Goal: Use online tool/utility: Utilize a website feature to perform a specific function

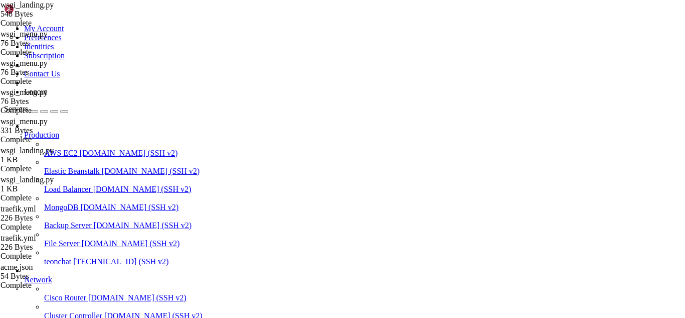
scroll to position [947668, 0]
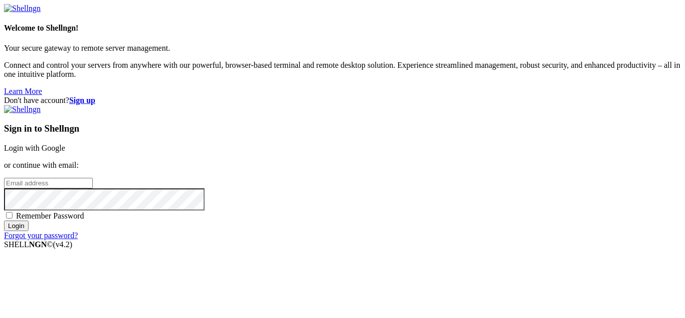
click at [65, 143] on link "Login with Google" at bounding box center [34, 147] width 61 height 9
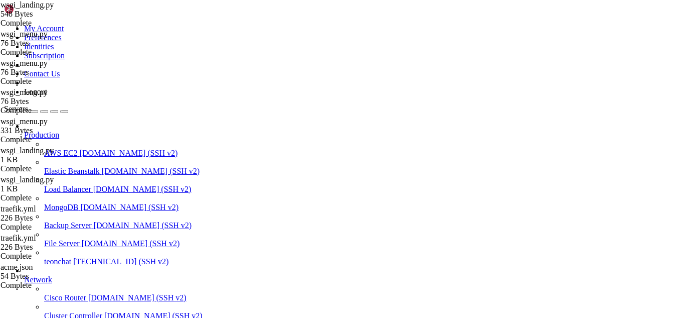
scroll to position [947668, 0]
drag, startPoint x: 83, startPoint y: 808, endPoint x: 267, endPoint y: 809, distance: 184.1
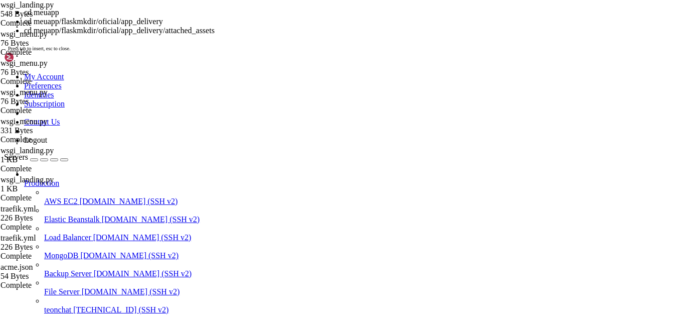
scroll to position [947675, 0]
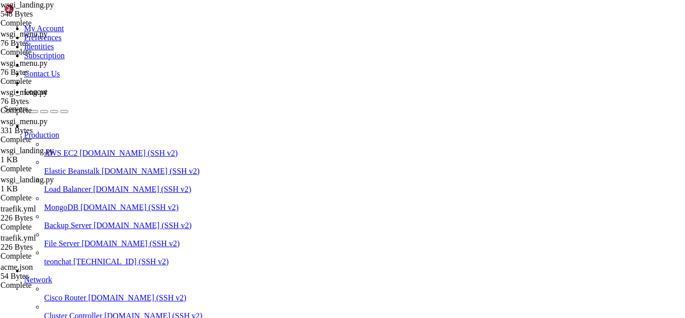
drag, startPoint x: 112, startPoint y: 830, endPoint x: 305, endPoint y: 822, distance: 192.8
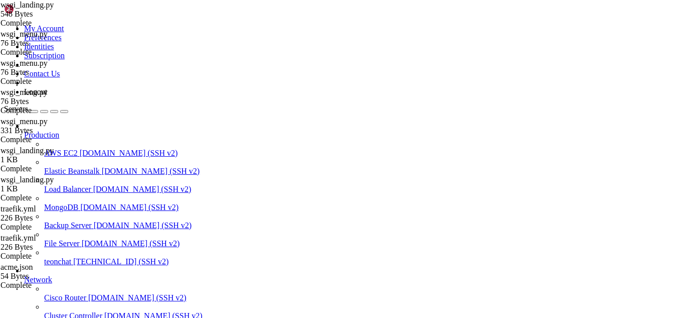
drag, startPoint x: 149, startPoint y: 802, endPoint x: 138, endPoint y: 802, distance: 11.0
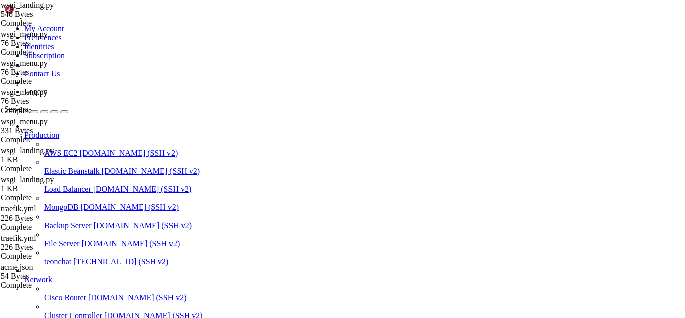
scroll to position [947949, 0]
drag, startPoint x: 98, startPoint y: 795, endPoint x: 9, endPoint y: 795, distance: 89.8
copy x-row "gunicorn wsgi_landing:app"
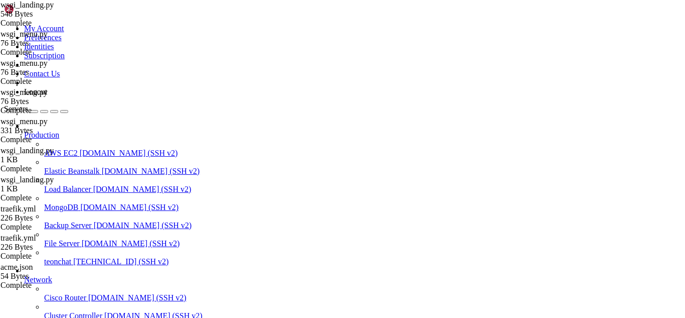
drag, startPoint x: 107, startPoint y: 820, endPoint x: 218, endPoint y: 823, distance: 110.9
drag, startPoint x: 85, startPoint y: 817, endPoint x: 9, endPoint y: 621, distance: 209.8
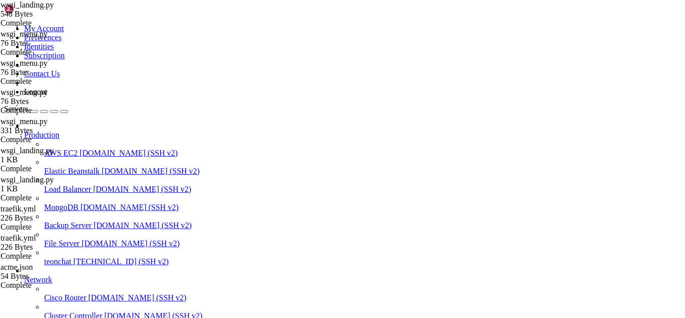
copy div "root@teonchat:~# docker exec -it flask_app ls /app/ Error response from daemon:…"
drag, startPoint x: 110, startPoint y: 825, endPoint x: 288, endPoint y: 829, distance: 178.1
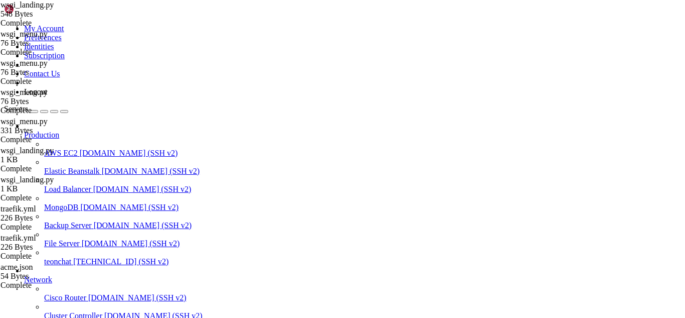
drag, startPoint x: 134, startPoint y: 827, endPoint x: 125, endPoint y: 816, distance: 13.6
drag, startPoint x: 121, startPoint y: 819, endPoint x: 210, endPoint y: 833, distance: 89.8
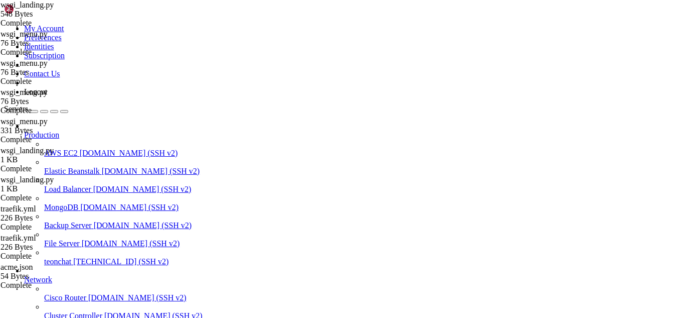
scroll to position [948089, 0]
drag, startPoint x: 240, startPoint y: 828, endPoint x: 223, endPoint y: 827, distance: 17.6
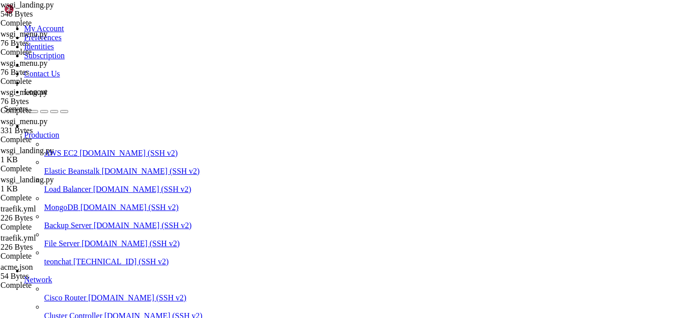
drag, startPoint x: 221, startPoint y: 825, endPoint x: 414, endPoint y: 828, distance: 192.6
drag, startPoint x: 387, startPoint y: 822, endPoint x: 359, endPoint y: 822, distance: 28.6
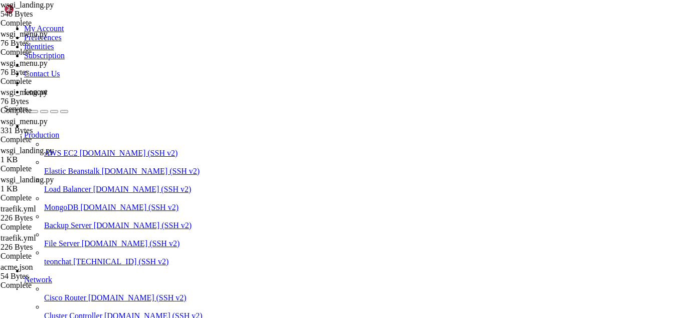
drag, startPoint x: 296, startPoint y: 822, endPoint x: 8, endPoint y: 625, distance: 348.4
copy div "root@teonchat:~/meuapp# ls /root/meuapp/flaskmkdir/oficial/app_delivery/ '=5.0.…"
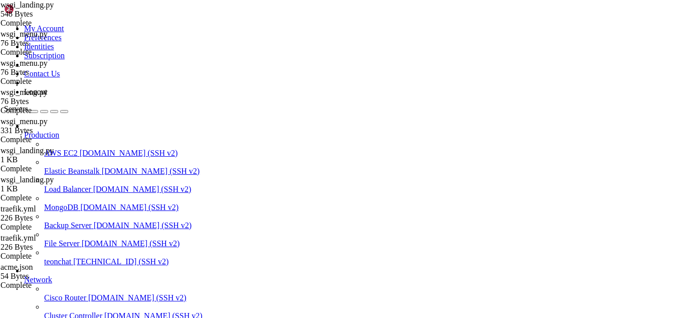
scroll to position [948427, 0]
drag, startPoint x: 8, startPoint y: 586, endPoint x: 291, endPoint y: 776, distance: 341.5
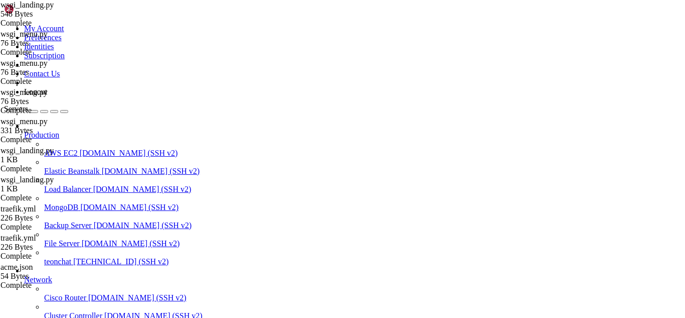
copy div "- "5000" command: > sh -lc 'if [ -f attached_assets/requirements.txt ]; then pi…"
drag, startPoint x: 272, startPoint y: 773, endPoint x: 8, endPoint y: 591, distance: 320.7
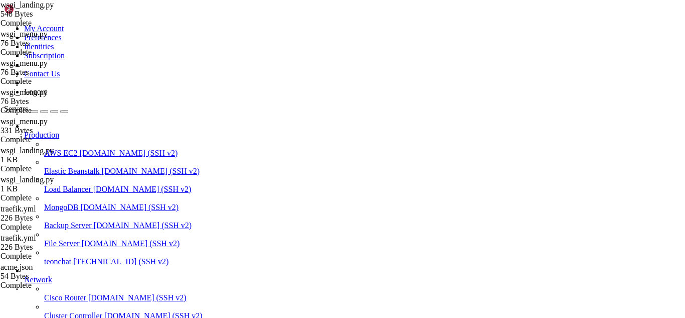
copy div "version: '3.8' services: # FLASK APPS flask_app: image: python:3.10-slim contai…"
drag, startPoint x: 119, startPoint y: 824, endPoint x: 314, endPoint y: 820, distance: 195.7
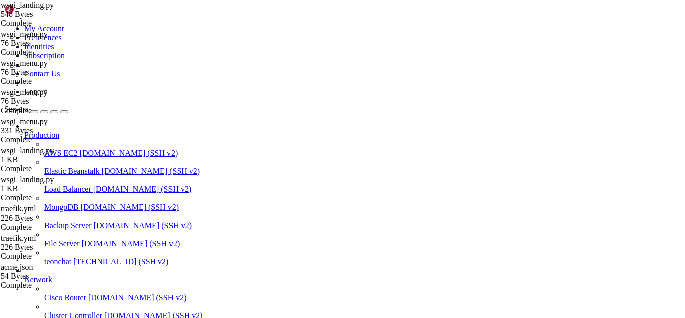
drag, startPoint x: 119, startPoint y: 822, endPoint x: 335, endPoint y: 808, distance: 215.6
drag, startPoint x: 137, startPoint y: 821, endPoint x: 261, endPoint y: 828, distance: 123.6
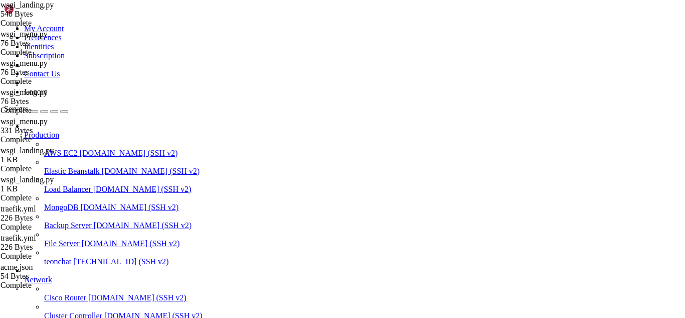
scroll to position [953707, 0]
drag, startPoint x: 113, startPoint y: 820, endPoint x: 99, endPoint y: 819, distance: 13.6
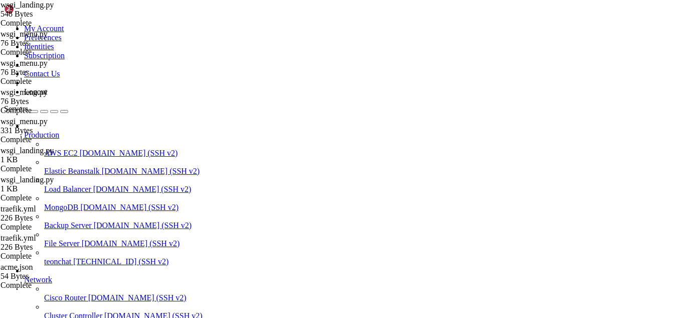
scroll to position [953307, 0]
drag, startPoint x: 81, startPoint y: 823, endPoint x: 9, endPoint y: 723, distance: 123.2
copy div "root@teonchat:~/meuapp# [PERSON_NAME] /root/meuapp/flaskmkdir/oficial/app_deliv…"
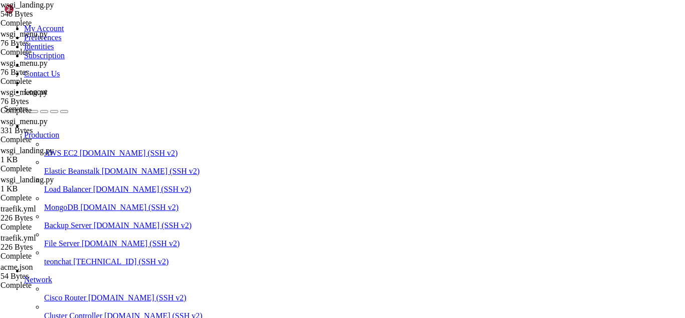
drag, startPoint x: 102, startPoint y: 825, endPoint x: 269, endPoint y: 831, distance: 167.1
drag, startPoint x: 213, startPoint y: 750, endPoint x: 206, endPoint y: 811, distance: 61.0
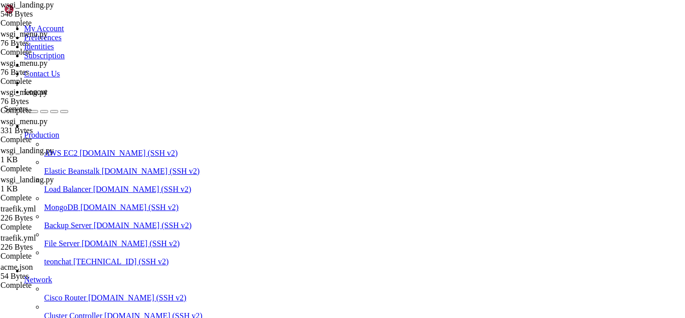
drag, startPoint x: 7, startPoint y: 633, endPoint x: 74, endPoint y: 798, distance: 178.2
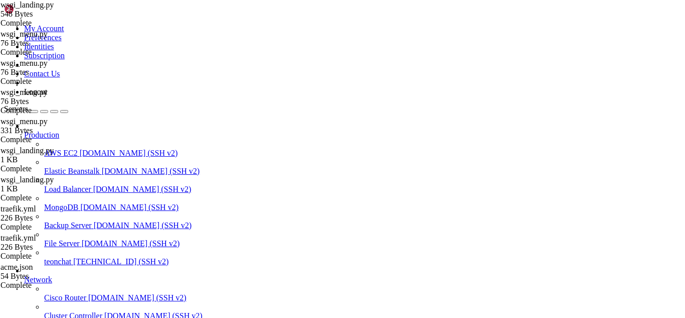
drag, startPoint x: 8, startPoint y: 633, endPoint x: 20, endPoint y: 658, distance: 27.4
drag, startPoint x: 9, startPoint y: 634, endPoint x: 150, endPoint y: 815, distance: 229.9
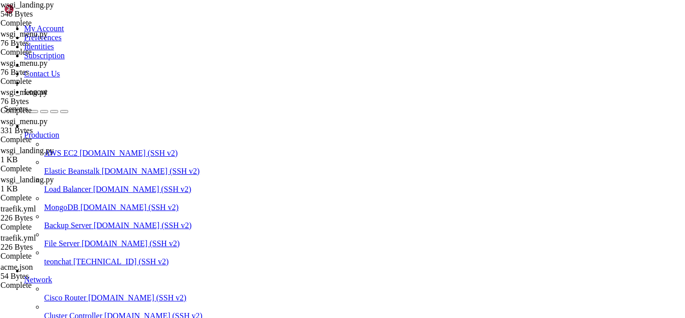
drag, startPoint x: 121, startPoint y: 827, endPoint x: 293, endPoint y: 818, distance: 172.8
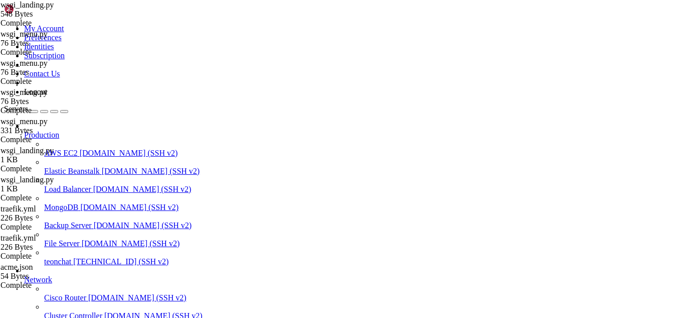
drag, startPoint x: 127, startPoint y: 827, endPoint x: 116, endPoint y: 819, distance: 13.9
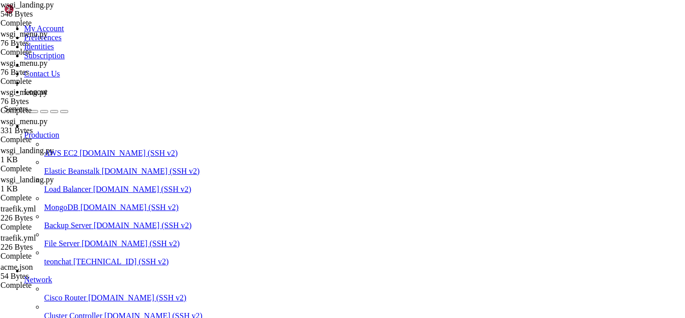
scroll to position [1393048, 0]
drag, startPoint x: 53, startPoint y: 826, endPoint x: 231, endPoint y: 832, distance: 178.2
drag, startPoint x: 8, startPoint y: 712, endPoint x: 196, endPoint y: 813, distance: 213.2
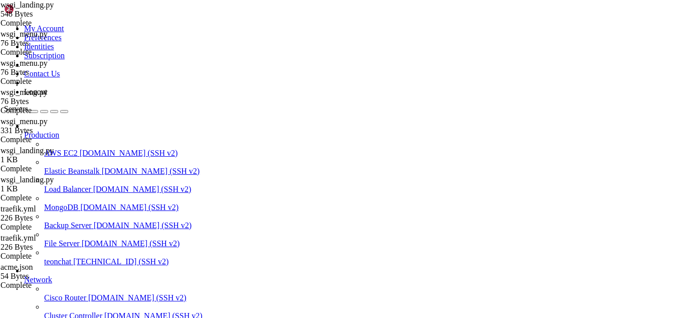
drag, startPoint x: 117, startPoint y: 827, endPoint x: 333, endPoint y: 822, distance: 215.7
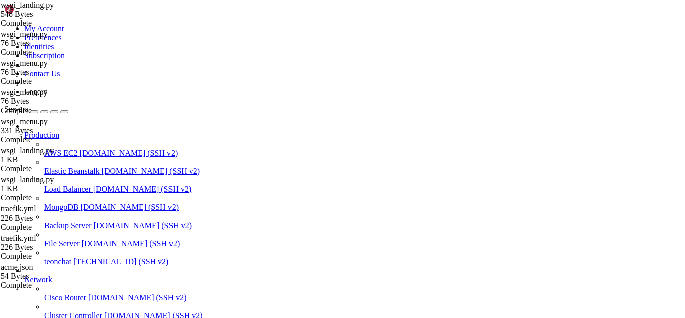
drag, startPoint x: 138, startPoint y: 822, endPoint x: 352, endPoint y: 821, distance: 213.7
drag, startPoint x: 177, startPoint y: 830, endPoint x: 163, endPoint y: 819, distance: 18.0
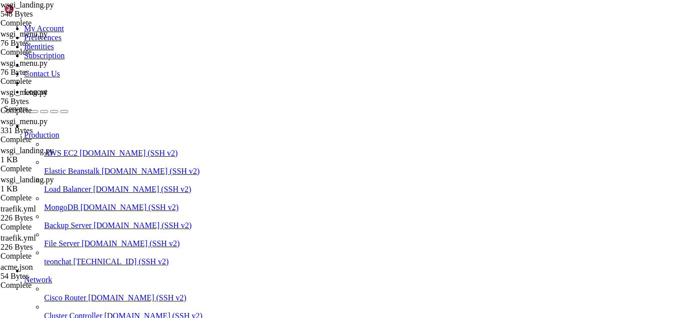
scroll to position [1393610, 0]
drag, startPoint x: 9, startPoint y: 637, endPoint x: 115, endPoint y: 817, distance: 209.1
drag, startPoint x: 76, startPoint y: 829, endPoint x: 35, endPoint y: 829, distance: 41.1
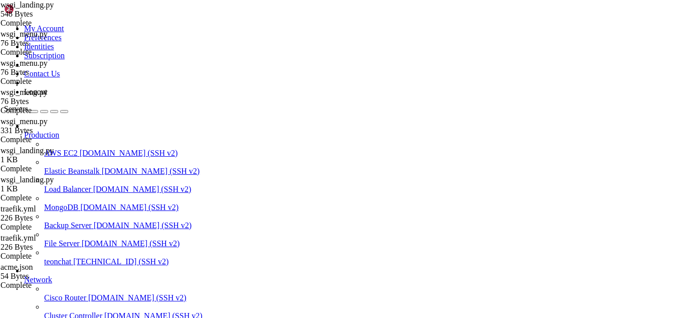
drag, startPoint x: 64, startPoint y: 822, endPoint x: 169, endPoint y: 829, distance: 104.6
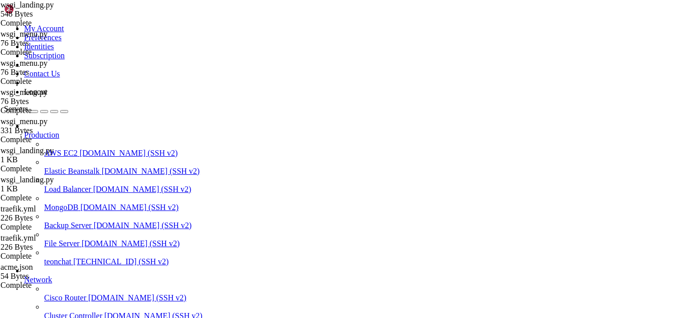
drag, startPoint x: 39, startPoint y: 824, endPoint x: 268, endPoint y: 783, distance: 232.3
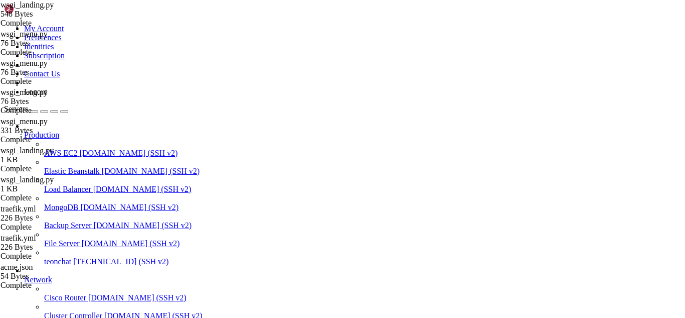
drag, startPoint x: 8, startPoint y: 669, endPoint x: 61, endPoint y: 724, distance: 76.6
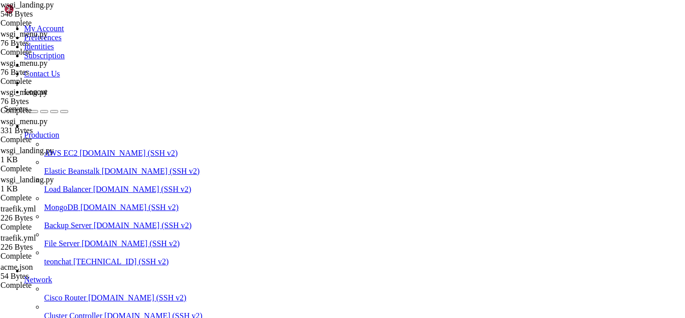
scroll to position [1394010, 0]
drag, startPoint x: 9, startPoint y: 669, endPoint x: 171, endPoint y: 815, distance: 218.1
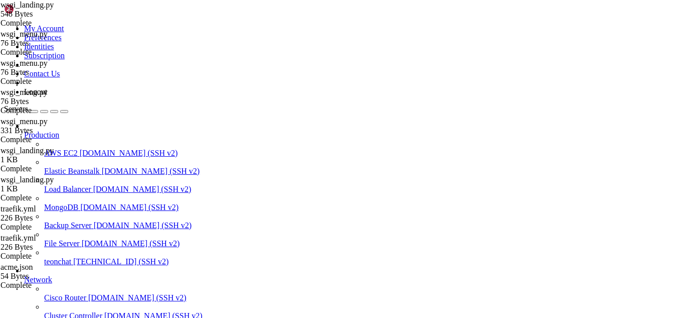
scroll to position [1394101, 0]
drag, startPoint x: 66, startPoint y: 249, endPoint x: 128, endPoint y: 295, distance: 77.1
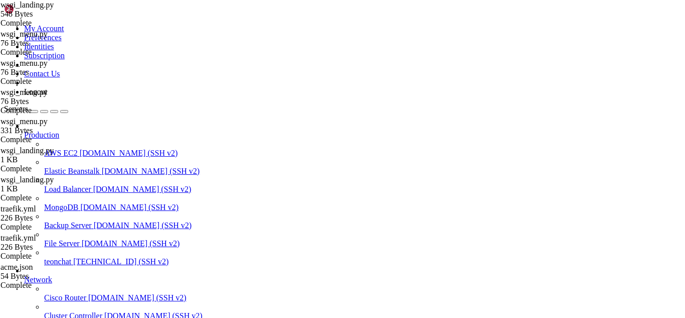
drag, startPoint x: 159, startPoint y: 823, endPoint x: 140, endPoint y: 818, distance: 19.2
drag, startPoint x: 50, startPoint y: 824, endPoint x: 164, endPoint y: 829, distance: 113.4
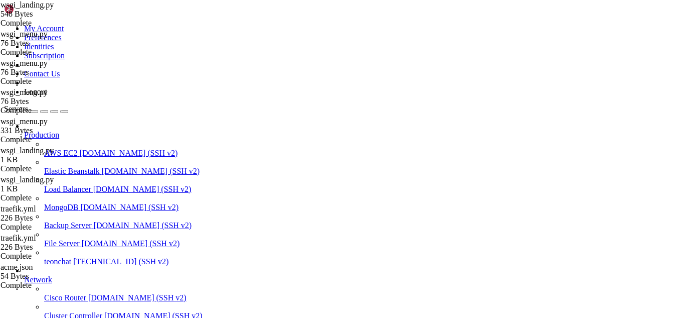
scroll to position [1394319, 0]
drag, startPoint x: 94, startPoint y: 826, endPoint x: 336, endPoint y: 808, distance: 242.4
